Goal: Task Accomplishment & Management: Manage account settings

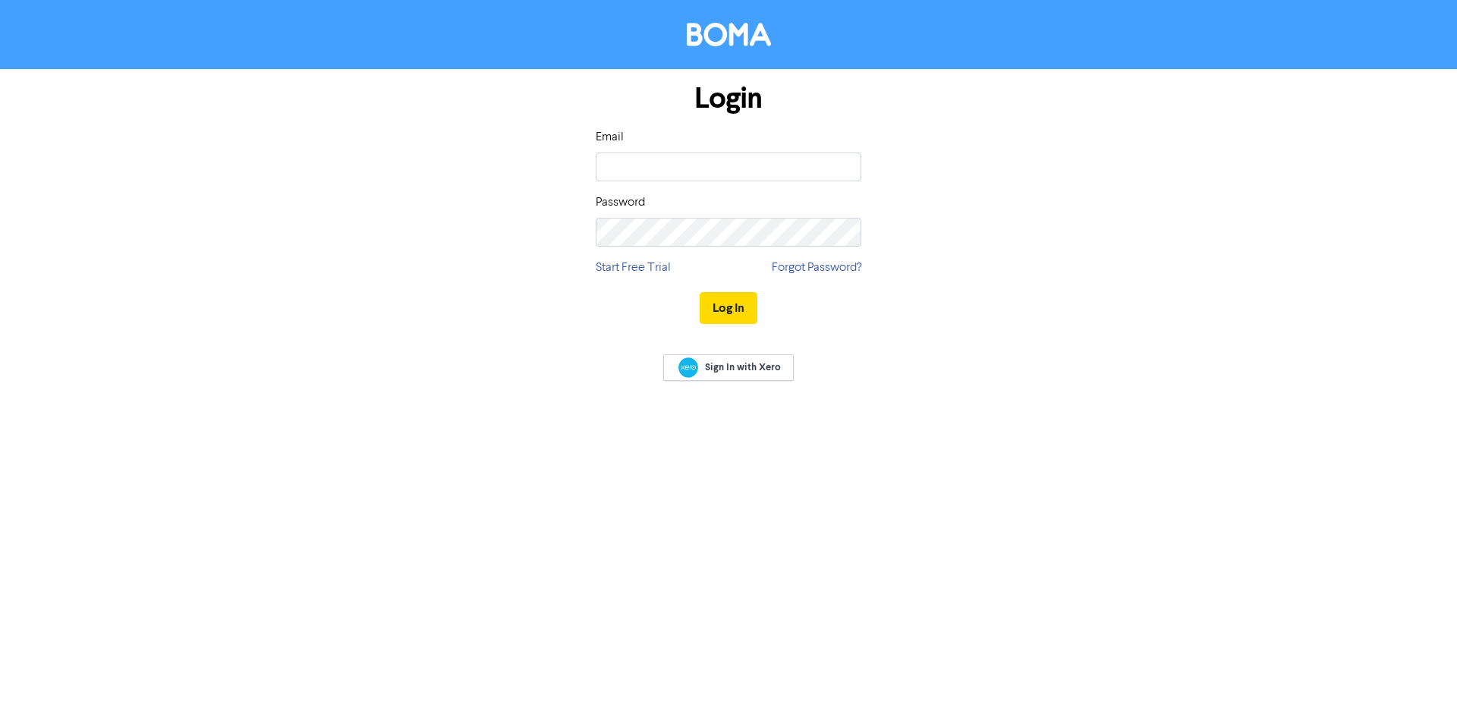
type input "[EMAIL_ADDRESS][DOMAIN_NAME]"
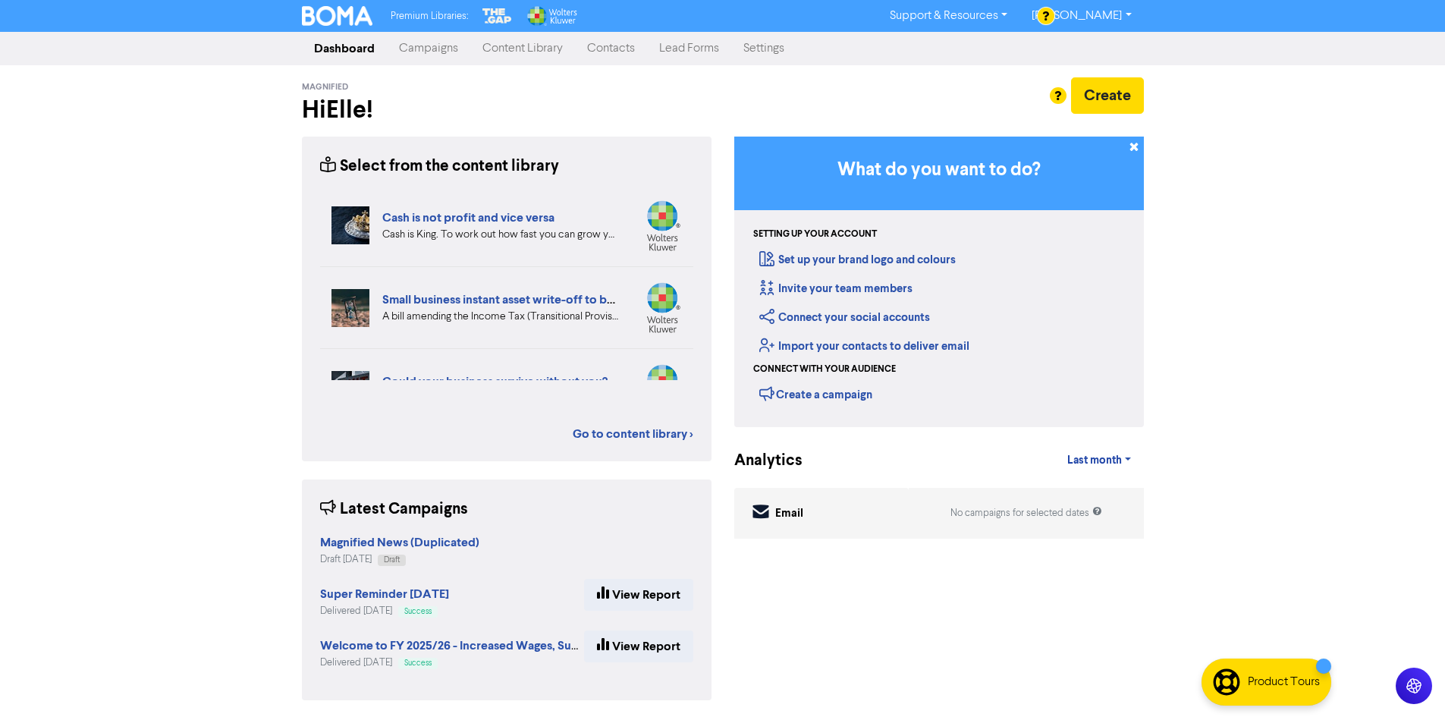
click at [625, 54] on link "Contacts" at bounding box center [611, 48] width 72 height 30
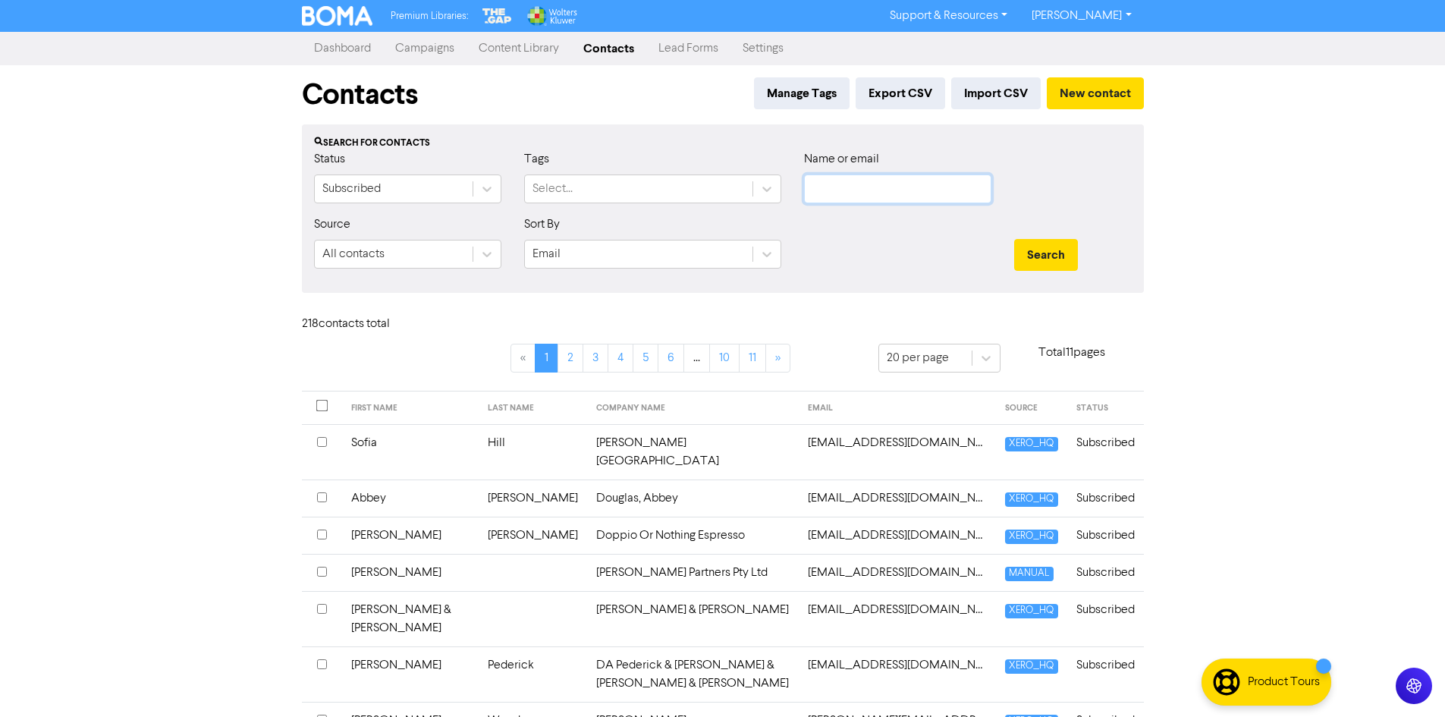
click at [858, 187] on input "text" at bounding box center [897, 189] width 187 height 29
type input "BERTAB"
click at [1014, 239] on button "Search" at bounding box center [1046, 255] width 64 height 32
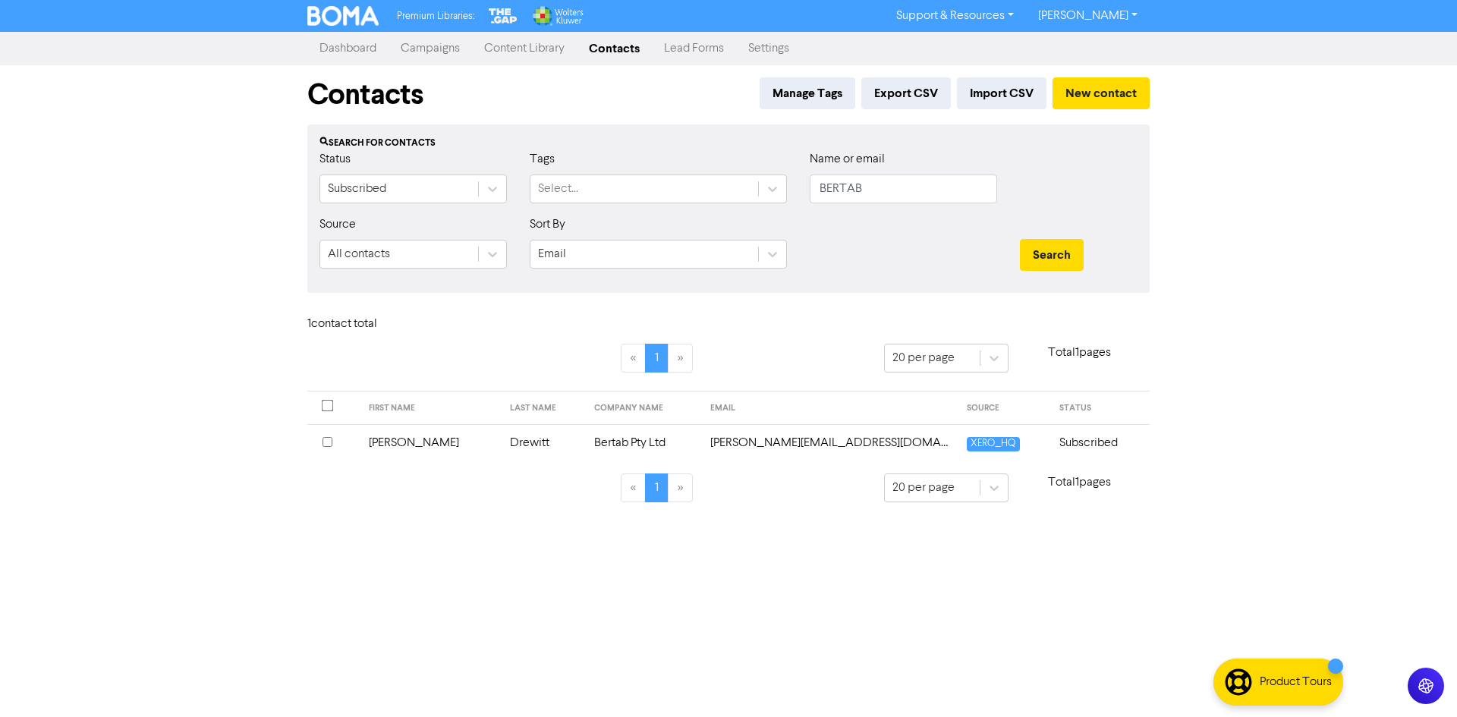
click at [331, 443] on input "checkbox" at bounding box center [327, 442] width 10 height 10
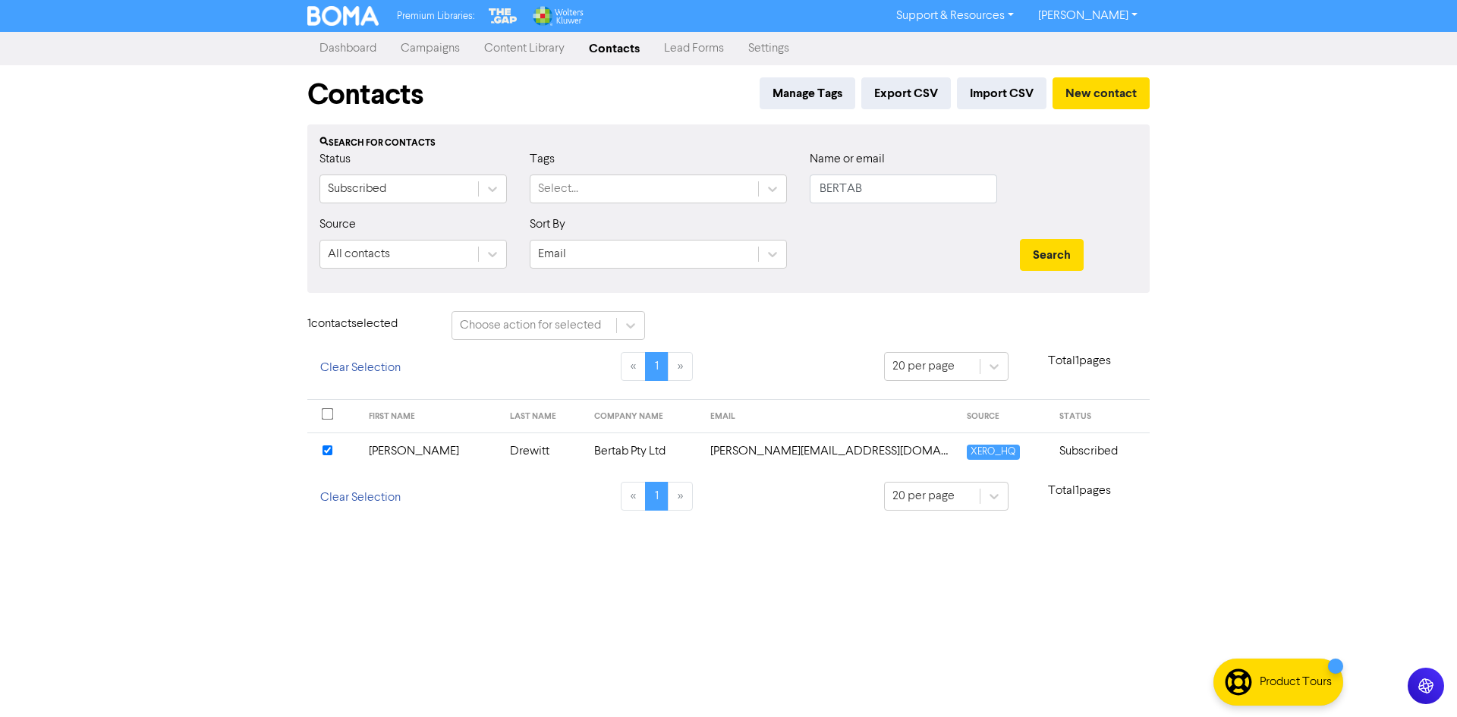
drag, startPoint x: 791, startPoint y: 457, endPoint x: 771, endPoint y: 458, distance: 20.5
click at [771, 458] on td "[PERSON_NAME][EMAIL_ADDRESS][DOMAIN_NAME]" at bounding box center [829, 450] width 256 height 37
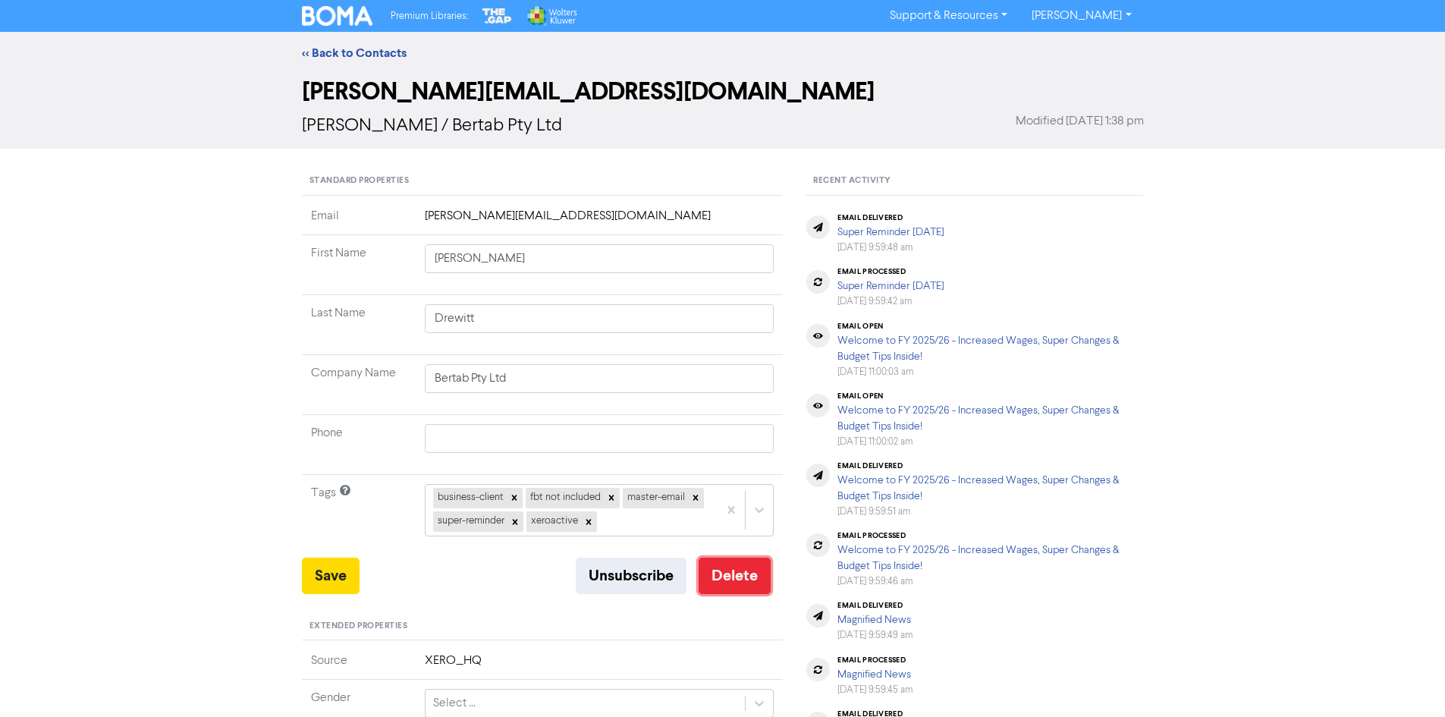
click at [740, 581] on button "Delete" at bounding box center [735, 576] width 72 height 36
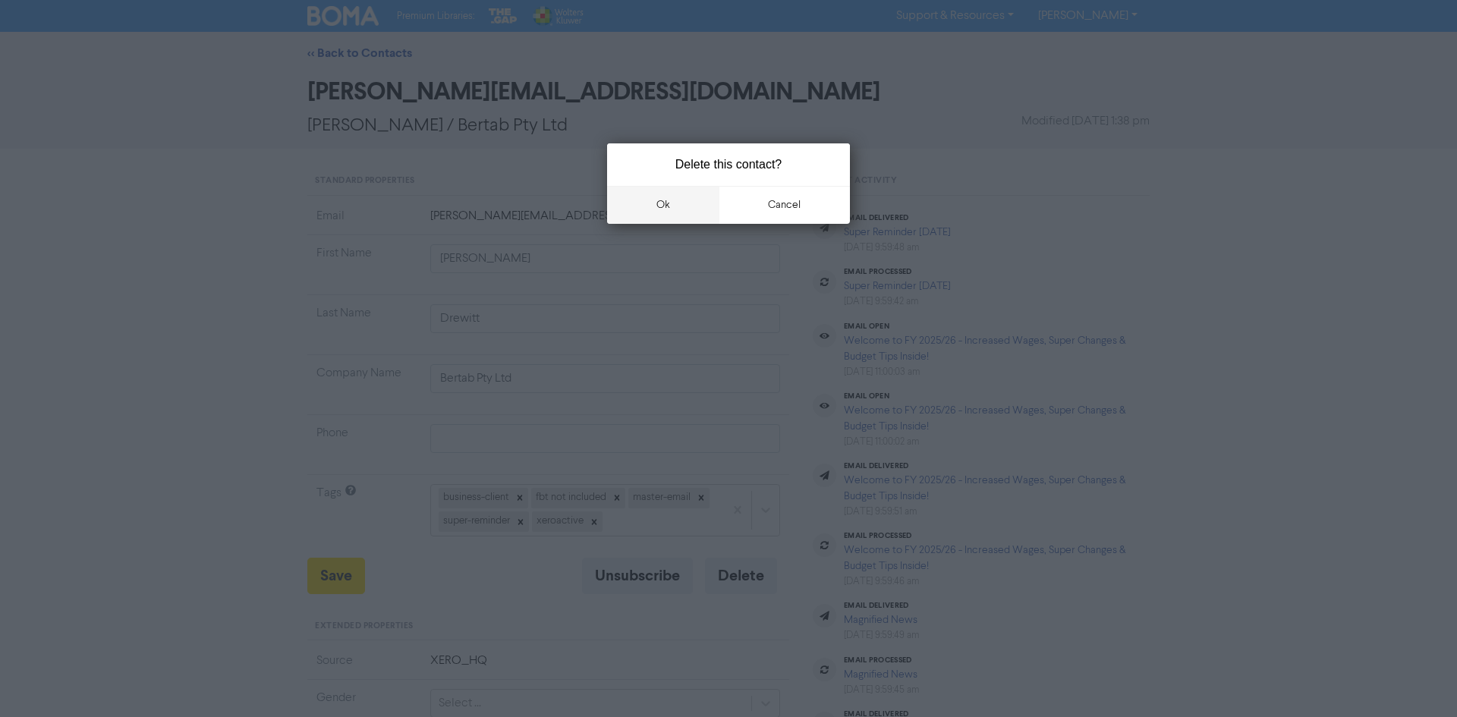
click at [663, 208] on button "ok" at bounding box center [663, 205] width 112 height 38
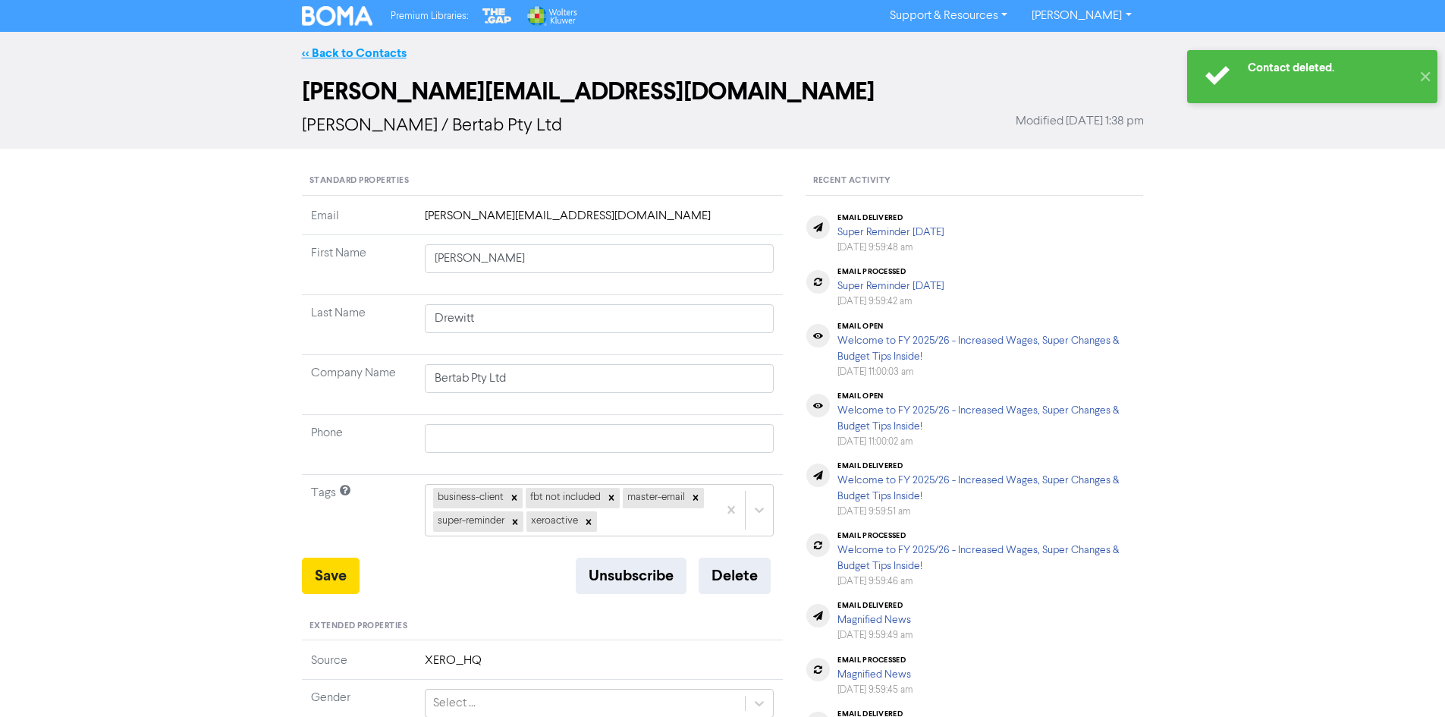
click at [367, 55] on link "<< Back to Contacts" at bounding box center [354, 53] width 105 height 15
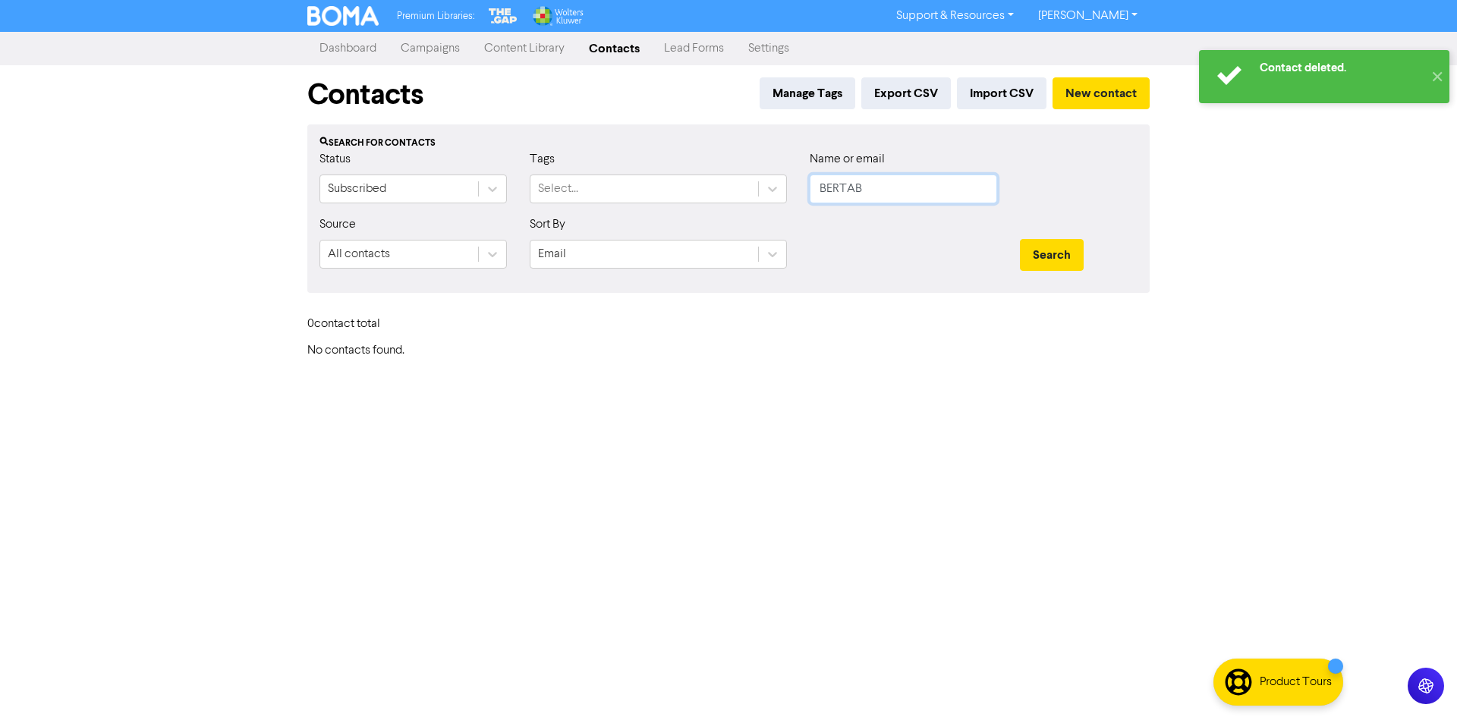
drag, startPoint x: 908, startPoint y: 194, endPoint x: 791, endPoint y: 179, distance: 118.6
click at [791, 179] on div "Status Subscribed Tags Select... Name or email BERTAB" at bounding box center [728, 182] width 841 height 65
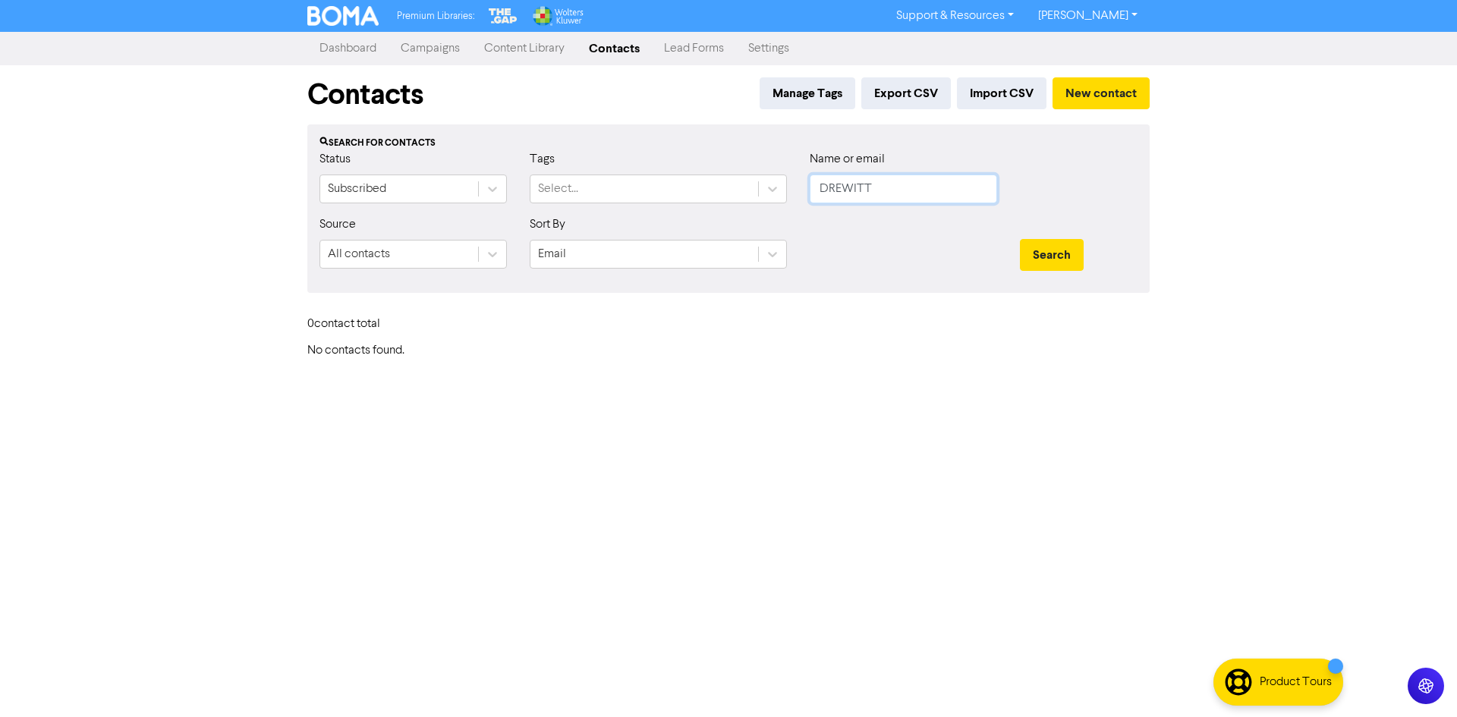
click at [1020, 239] on button "Search" at bounding box center [1052, 255] width 64 height 32
drag, startPoint x: 876, startPoint y: 183, endPoint x: 781, endPoint y: 190, distance: 95.8
click at [781, 190] on div "Status Subscribed Tags Select... Name or email DREWITT" at bounding box center [728, 182] width 841 height 65
type input "[PERSON_NAME]"
click at [1020, 239] on button "Search" at bounding box center [1052, 255] width 64 height 32
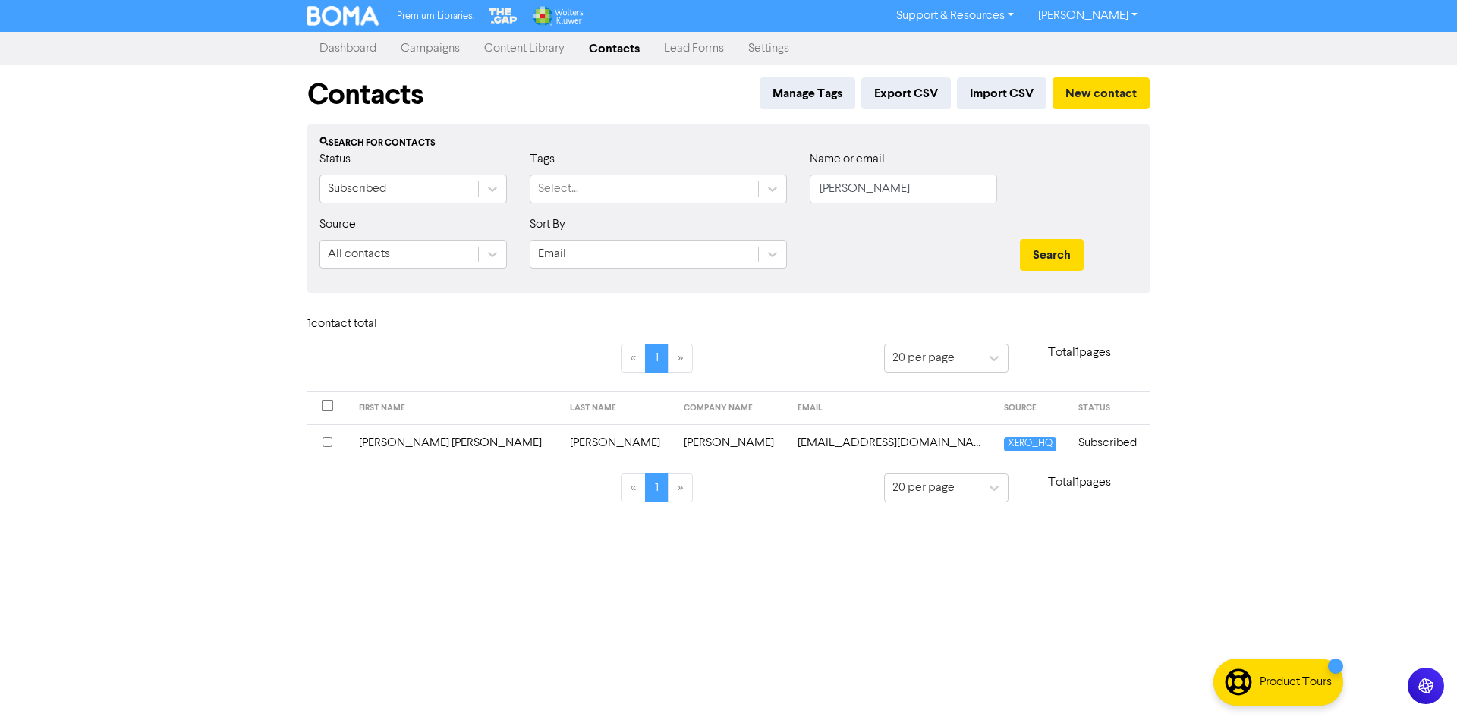
click at [561, 454] on td "[PERSON_NAME]" at bounding box center [618, 442] width 114 height 37
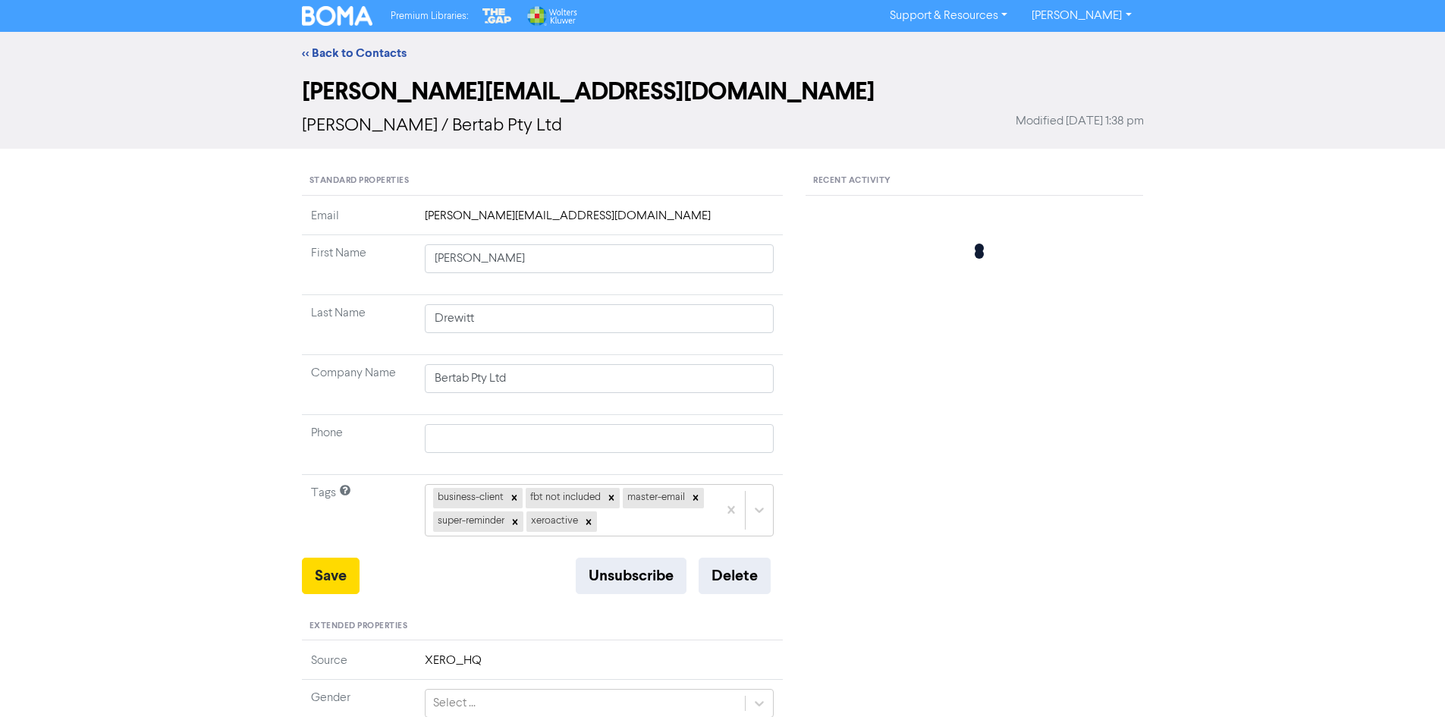
type input "[PERSON_NAME] [PERSON_NAME]"
type input "[PERSON_NAME]"
type input "412848045"
type input "[STREET_ADDRESS]"
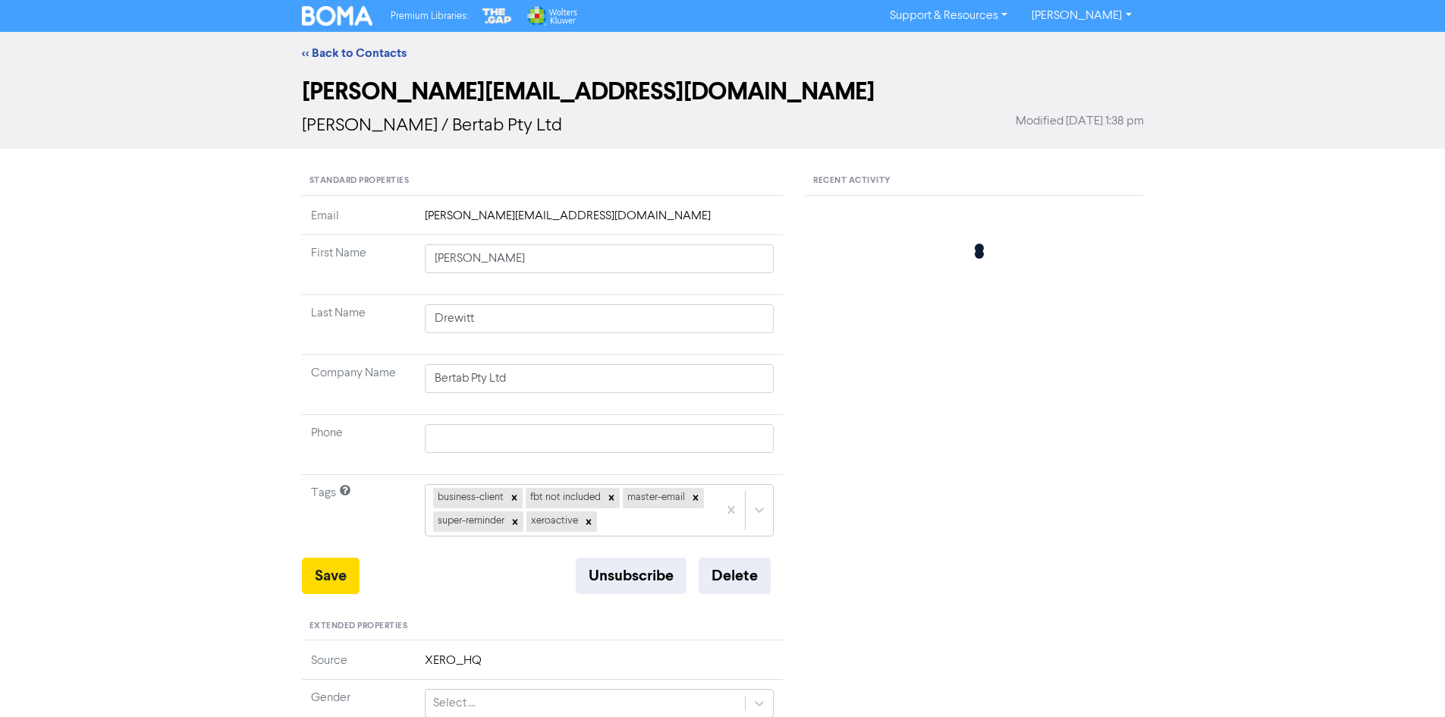
type input "PORT MACQUARIE"
type input "2444"
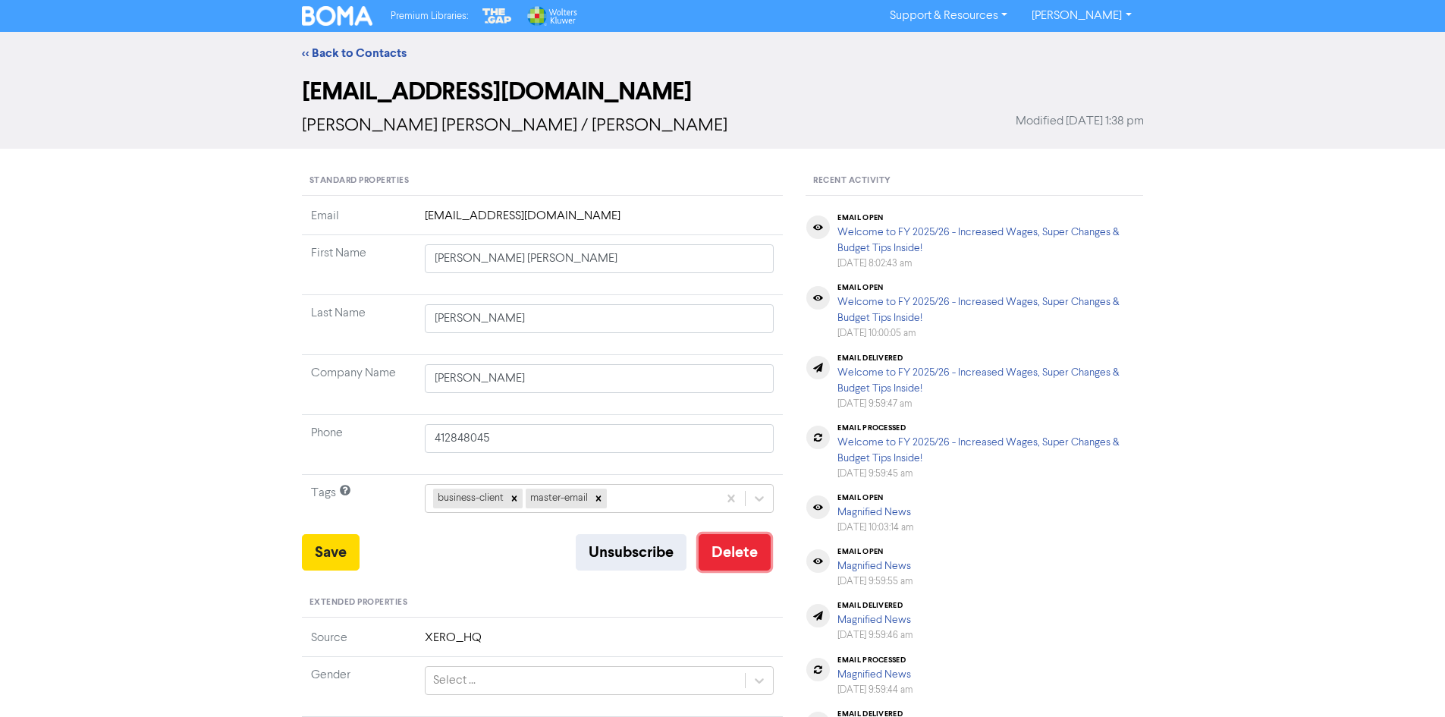
click at [759, 546] on button "Delete" at bounding box center [735, 552] width 72 height 36
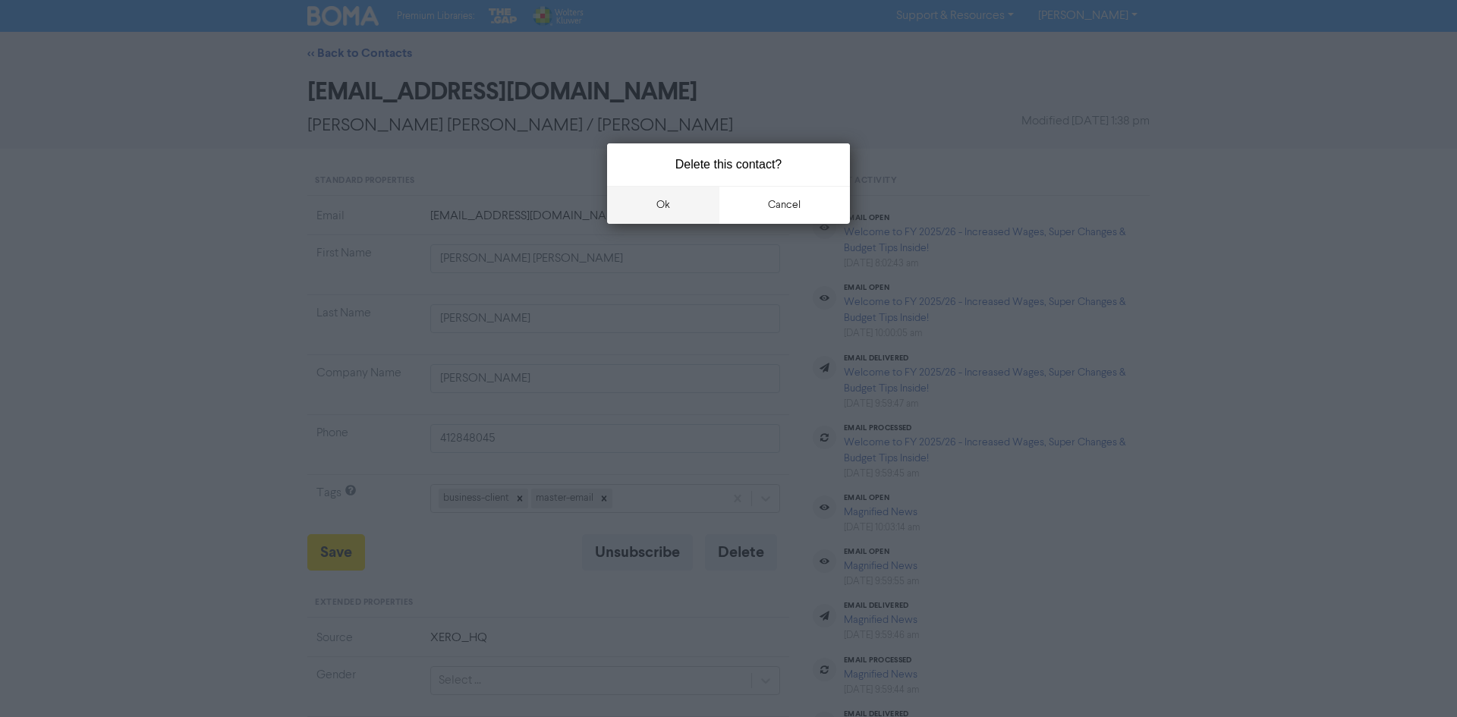
click at [639, 193] on button "ok" at bounding box center [663, 205] width 112 height 38
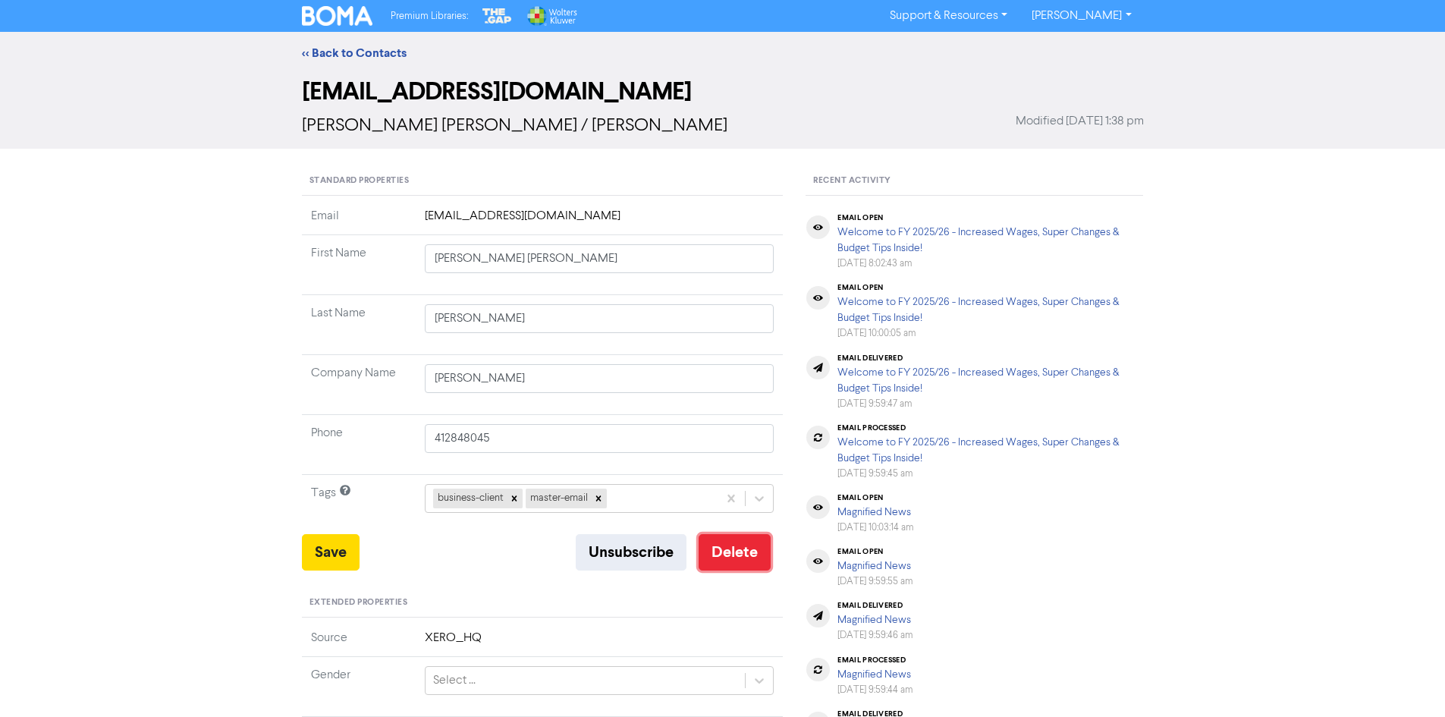
click at [719, 561] on button "Delete" at bounding box center [735, 552] width 72 height 36
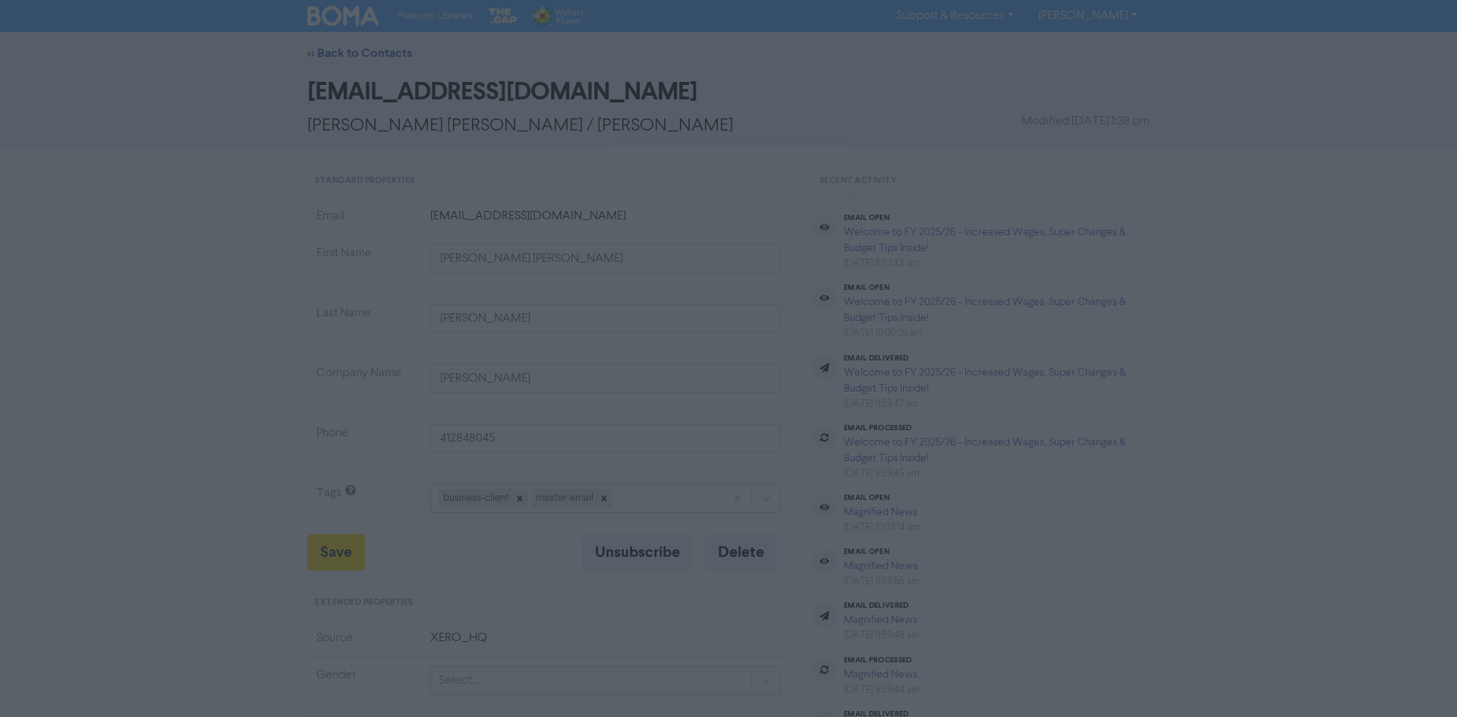
click at [695, 200] on button "ok" at bounding box center [663, 205] width 112 height 38
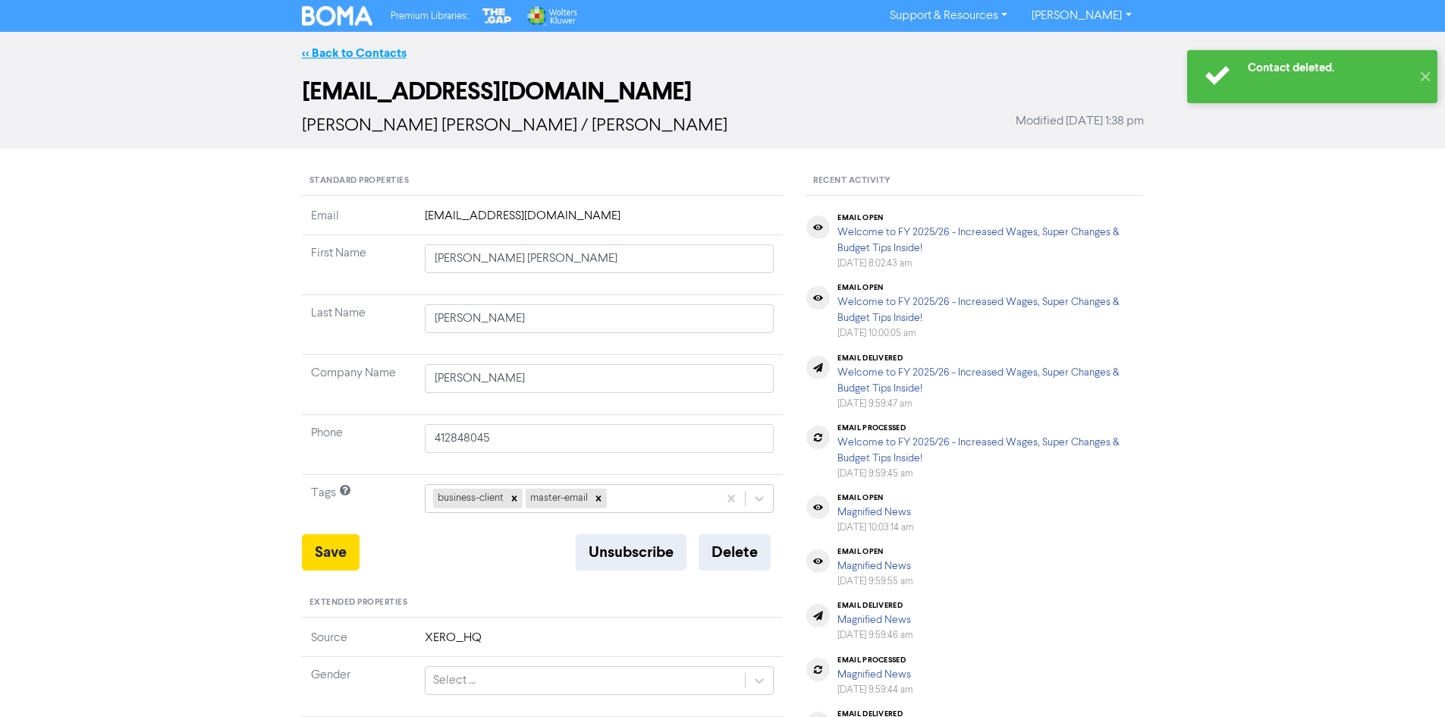
click at [356, 52] on link "<< Back to Contacts" at bounding box center [354, 53] width 105 height 15
